Goal: Task Accomplishment & Management: Manage account settings

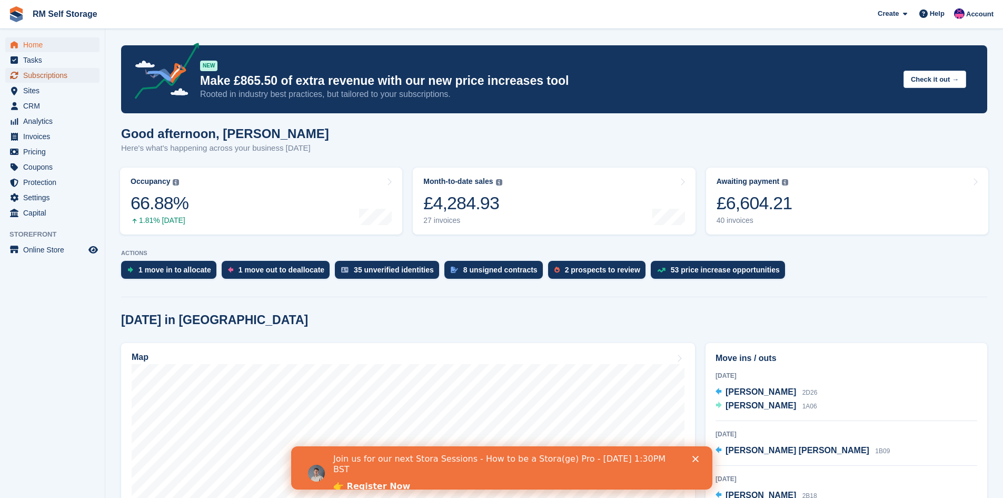
click at [60, 75] on span "Subscriptions" at bounding box center [54, 75] width 63 height 15
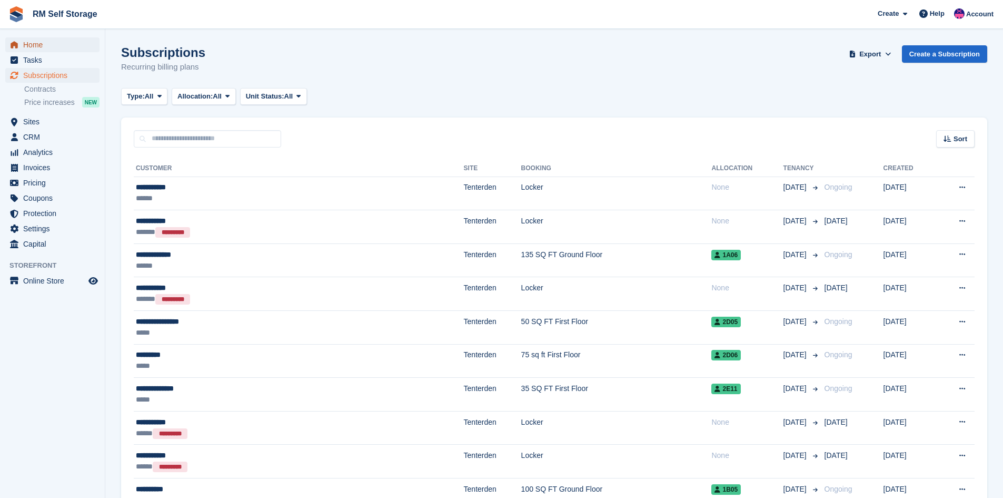
click at [49, 40] on span "Home" at bounding box center [54, 44] width 63 height 15
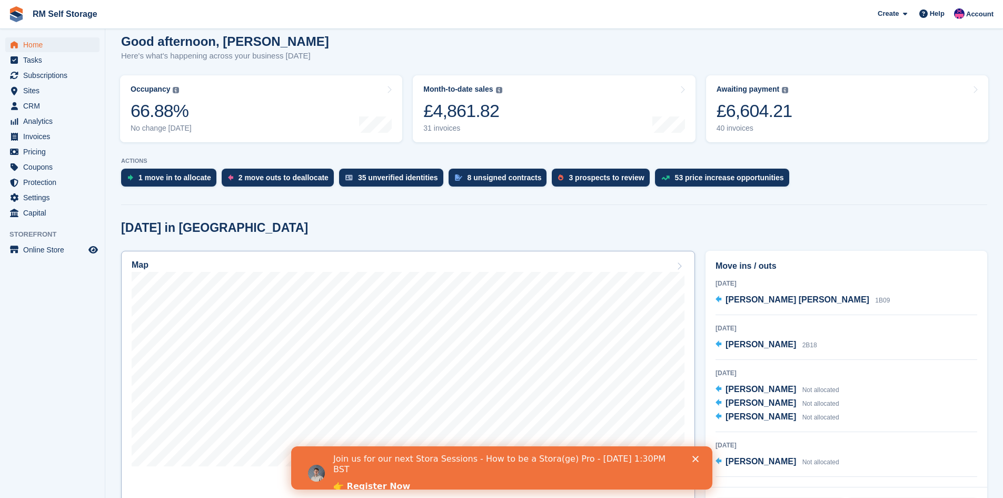
scroll to position [53, 0]
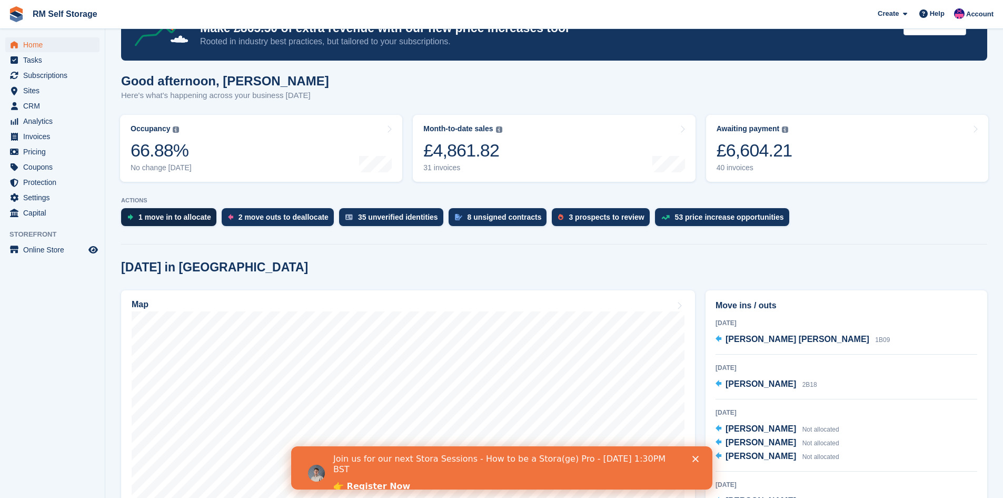
click at [163, 218] on div "1 move in to allocate" at bounding box center [175, 217] width 73 height 8
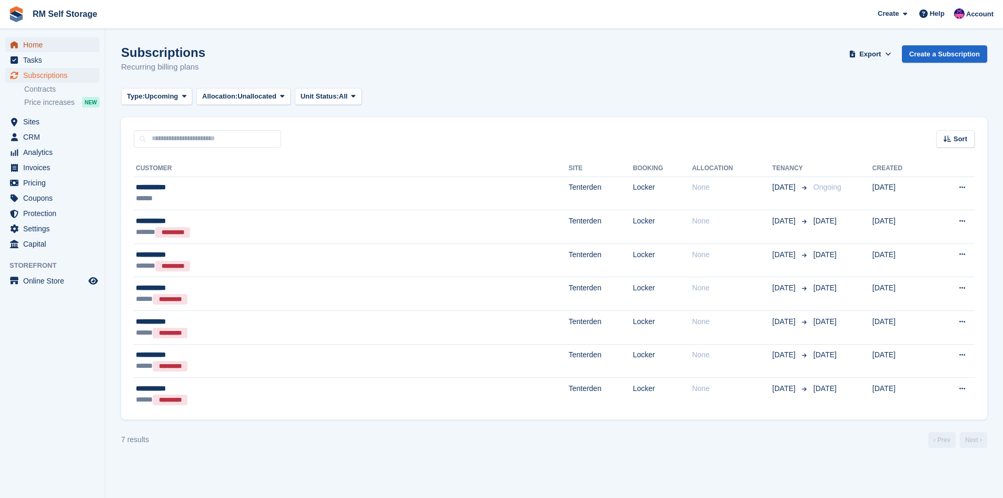
click at [40, 46] on span "Home" at bounding box center [54, 44] width 63 height 15
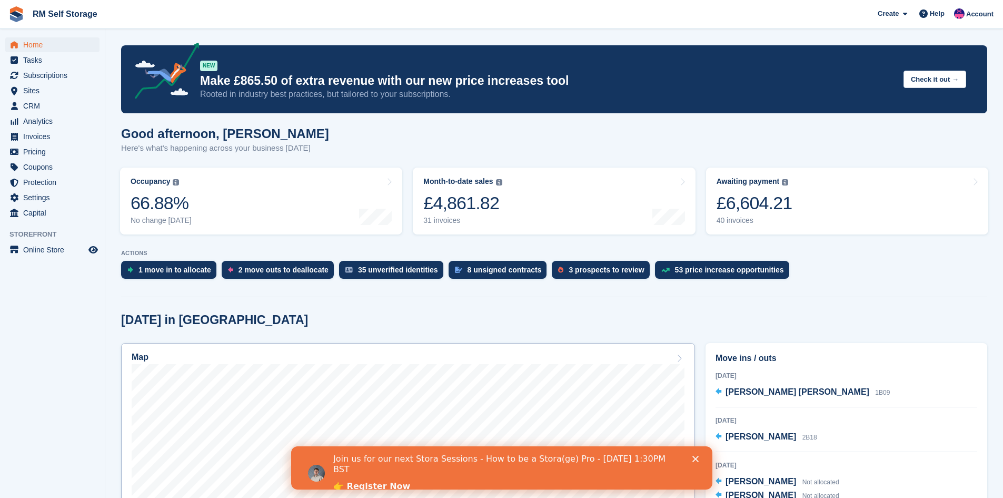
scroll to position [53, 0]
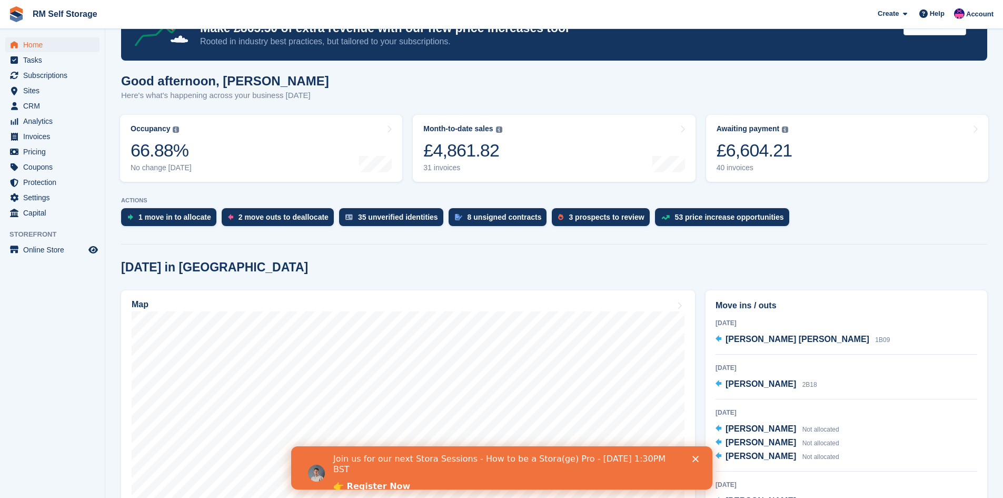
click at [694, 456] on icon "Close" at bounding box center [695, 459] width 6 height 6
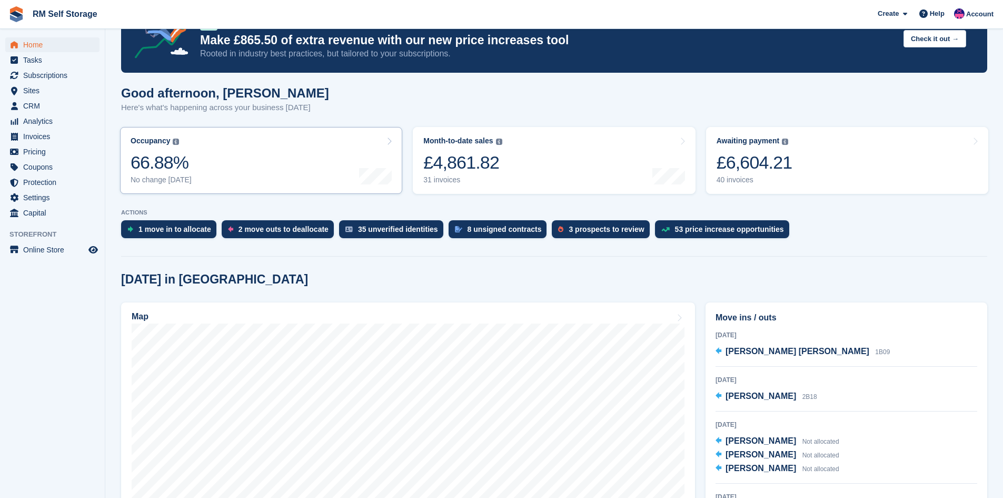
scroll to position [0, 0]
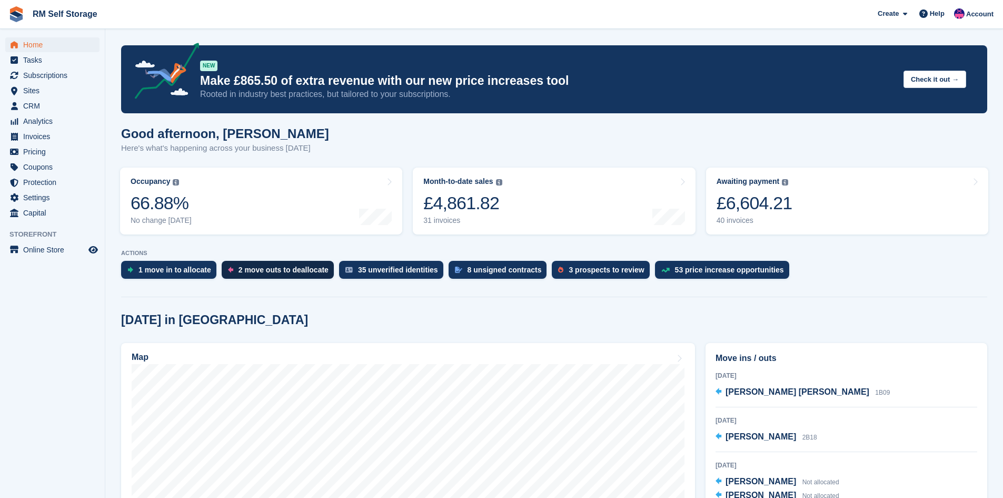
click at [276, 277] on div "2 move outs to deallocate" at bounding box center [278, 270] width 112 height 18
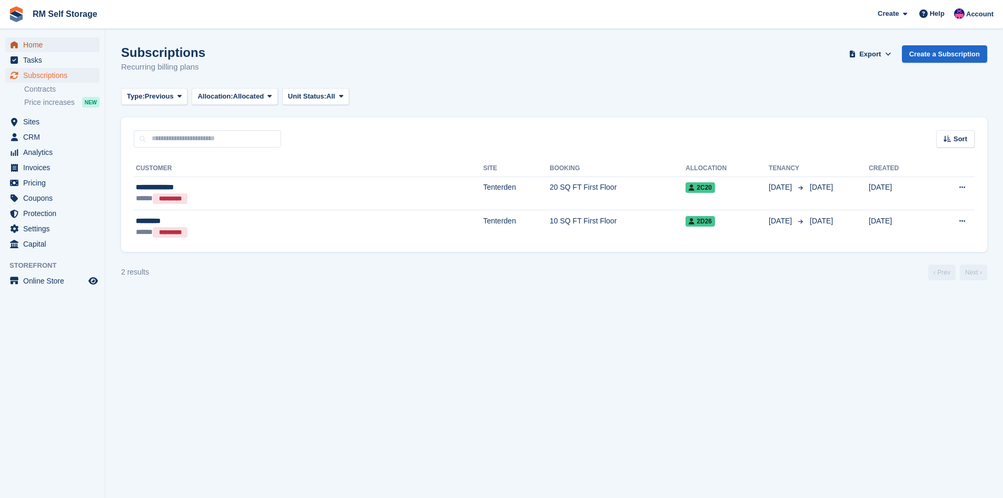
click at [55, 43] on span "Home" at bounding box center [54, 44] width 63 height 15
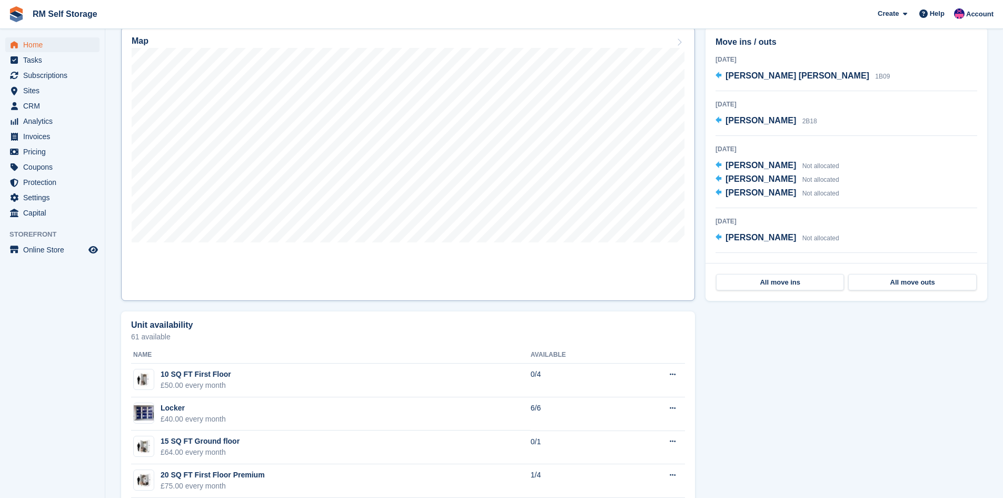
scroll to position [211, 0]
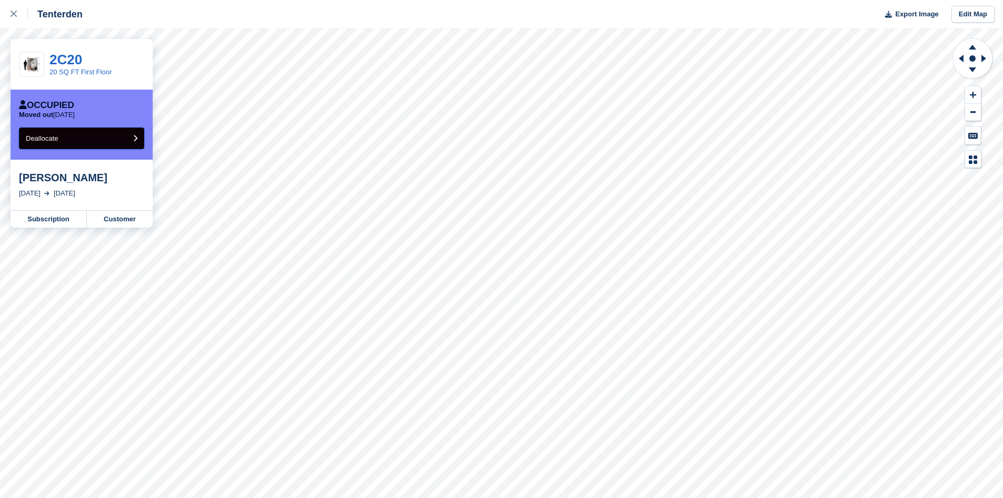
click at [68, 139] on button "Deallocate" at bounding box center [81, 138] width 125 height 22
click at [79, 141] on button "Deallocate" at bounding box center [81, 138] width 125 height 22
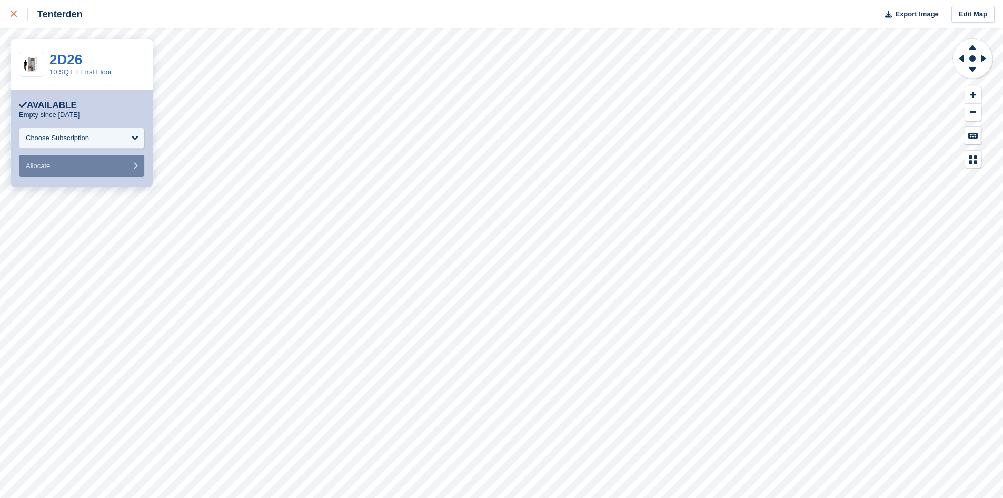
click at [8, 11] on link at bounding box center [14, 14] width 28 height 28
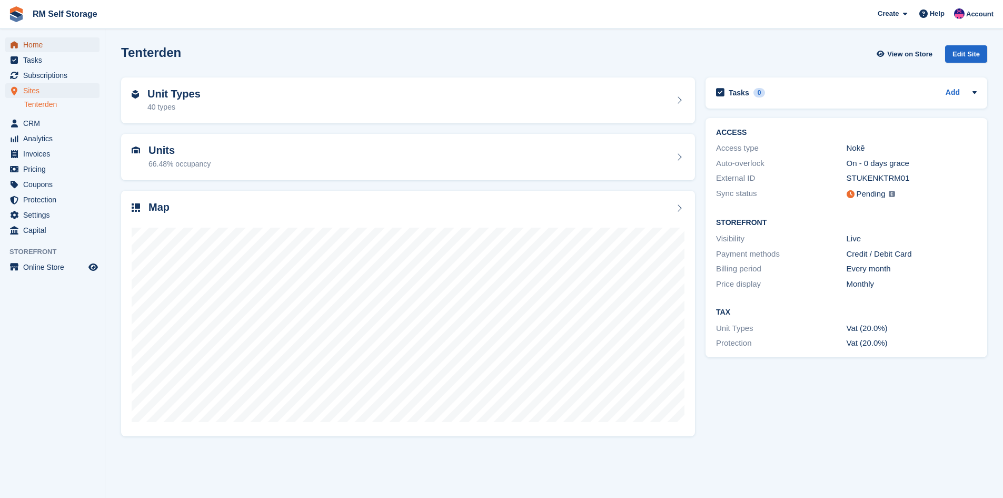
click at [57, 44] on span "Home" at bounding box center [54, 44] width 63 height 15
